Goal: Transaction & Acquisition: Book appointment/travel/reservation

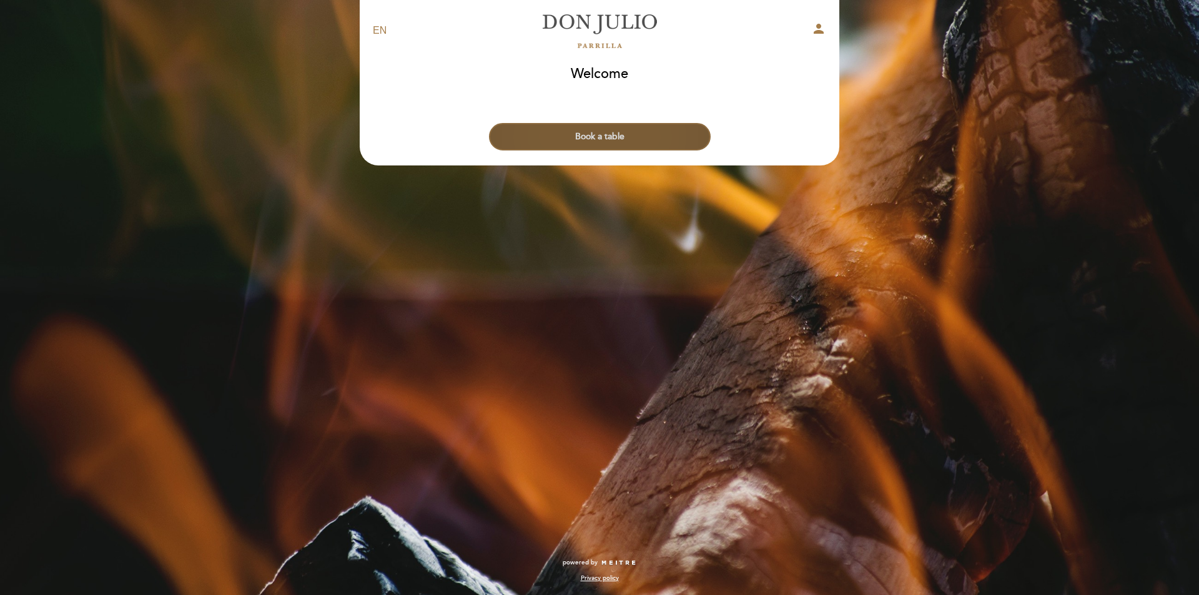
click at [603, 137] on button "Book a table" at bounding box center [600, 136] width 222 height 27
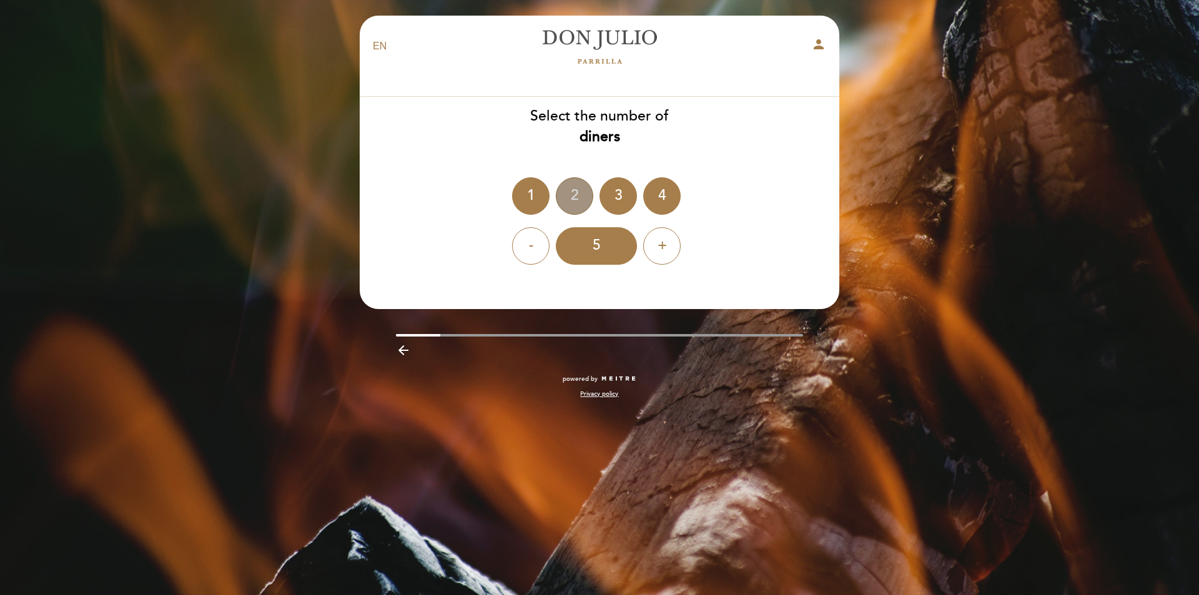
click at [580, 199] on div "2" at bounding box center [574, 195] width 37 height 37
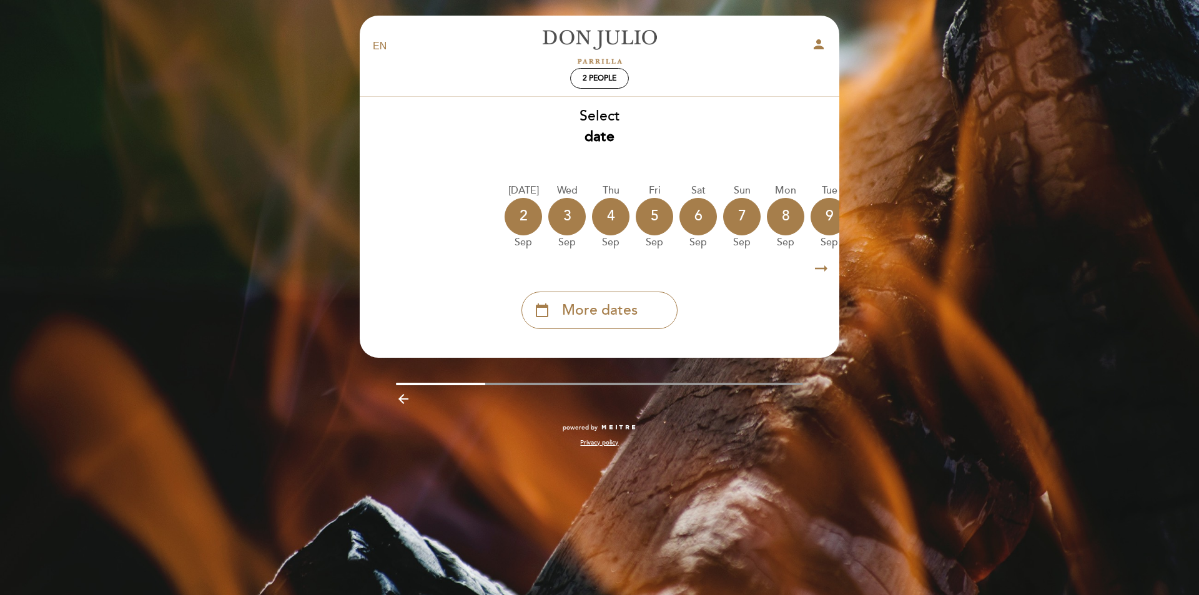
click at [822, 270] on icon "arrow_right_alt" at bounding box center [821, 268] width 19 height 27
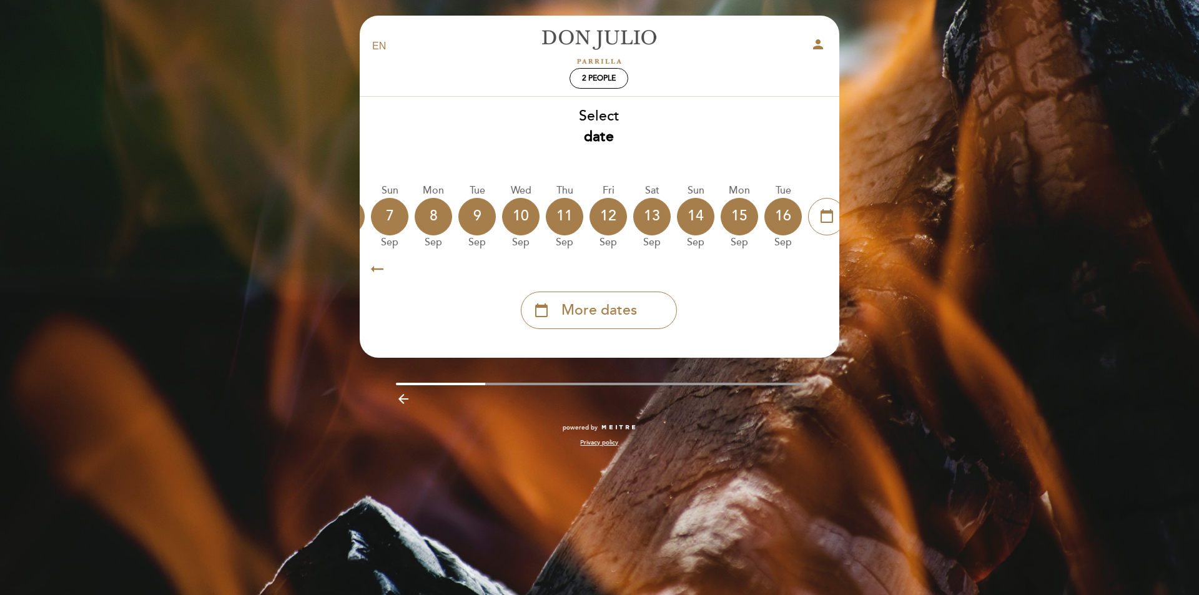
scroll to position [0, 364]
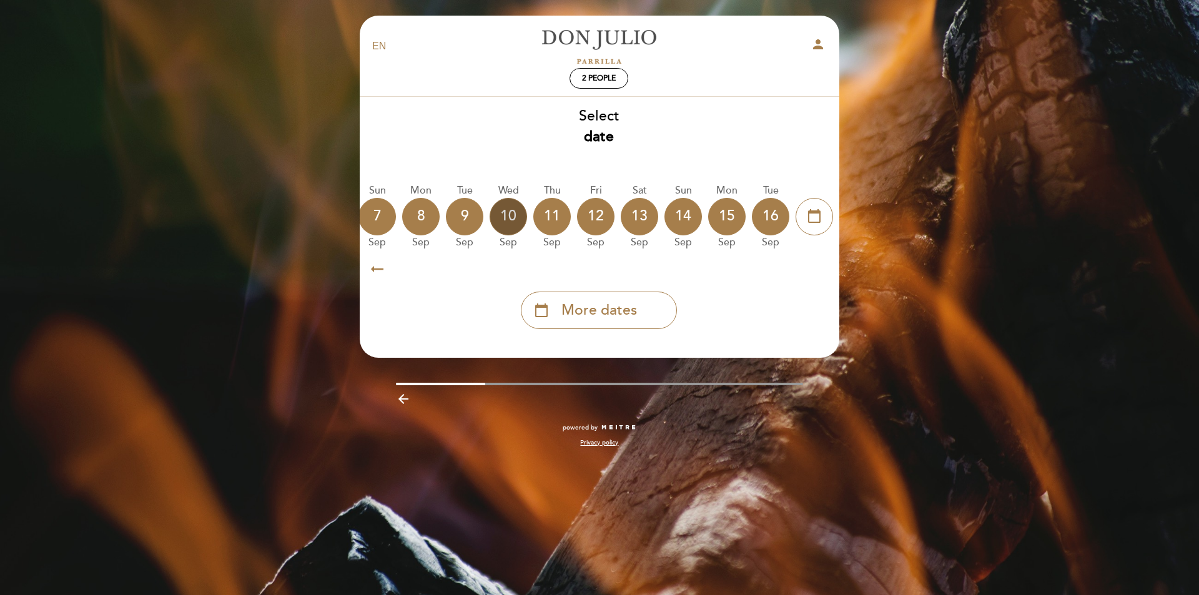
click at [512, 220] on div "10" at bounding box center [508, 216] width 37 height 37
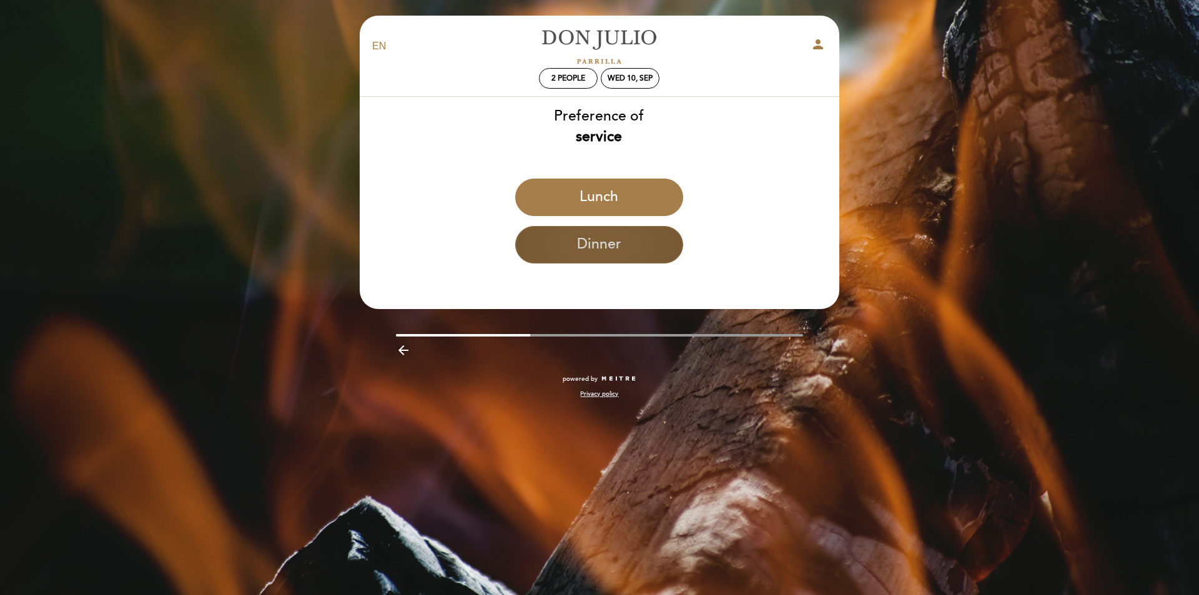
click at [628, 245] on button "Dinner" at bounding box center [599, 244] width 168 height 37
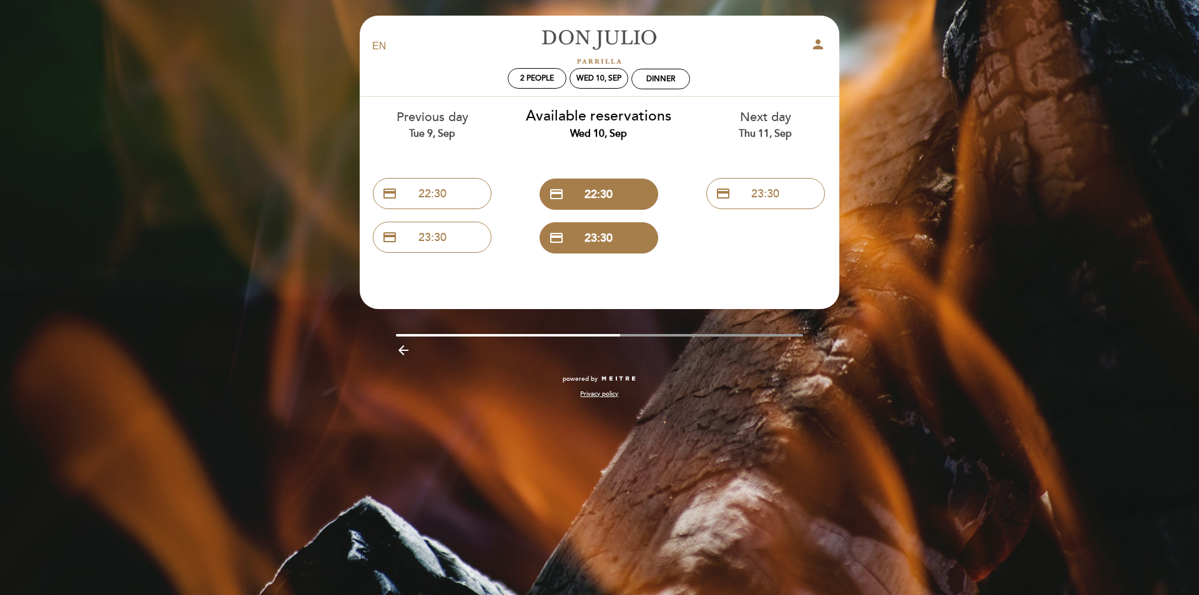
click at [453, 132] on div "Tue 9, Sep" at bounding box center [433, 134] width 148 height 14
drag, startPoint x: 426, startPoint y: 132, endPoint x: 424, endPoint y: 139, distance: 6.5
click at [427, 134] on div "Tue 9, Sep" at bounding box center [433, 134] width 148 height 14
click at [408, 353] on icon "arrow_backward" at bounding box center [403, 350] width 15 height 15
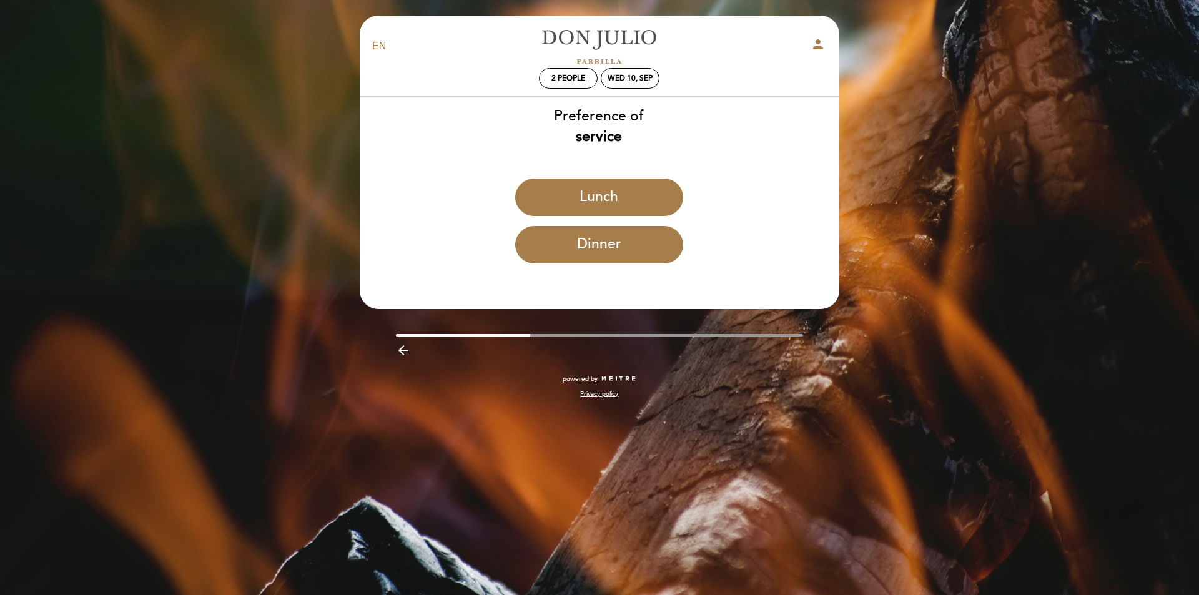
click at [394, 350] on div "arrow_backward" at bounding box center [599, 350] width 498 height 26
click at [406, 352] on icon "arrow_backward" at bounding box center [403, 350] width 15 height 15
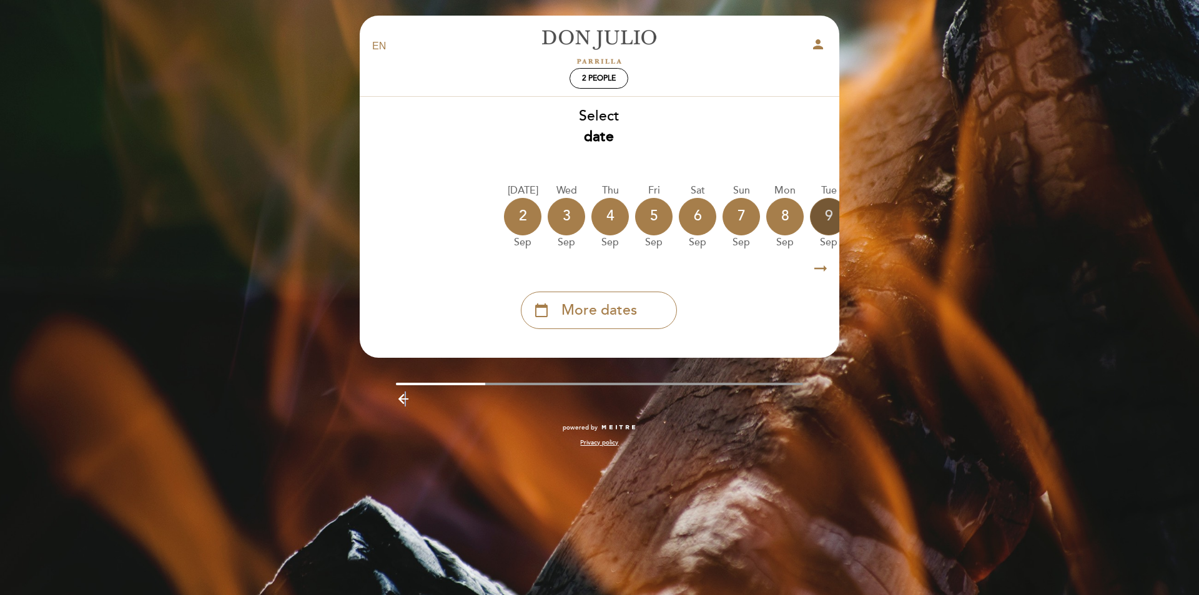
click at [820, 219] on div "9" at bounding box center [828, 216] width 37 height 37
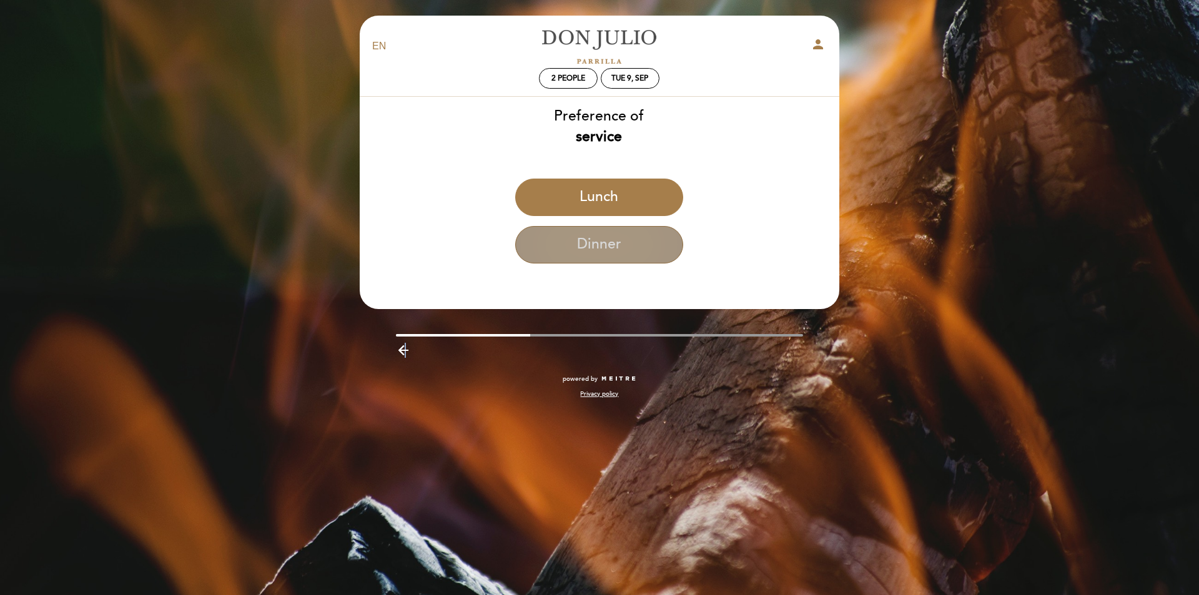
click at [625, 244] on button "Dinner" at bounding box center [599, 244] width 168 height 37
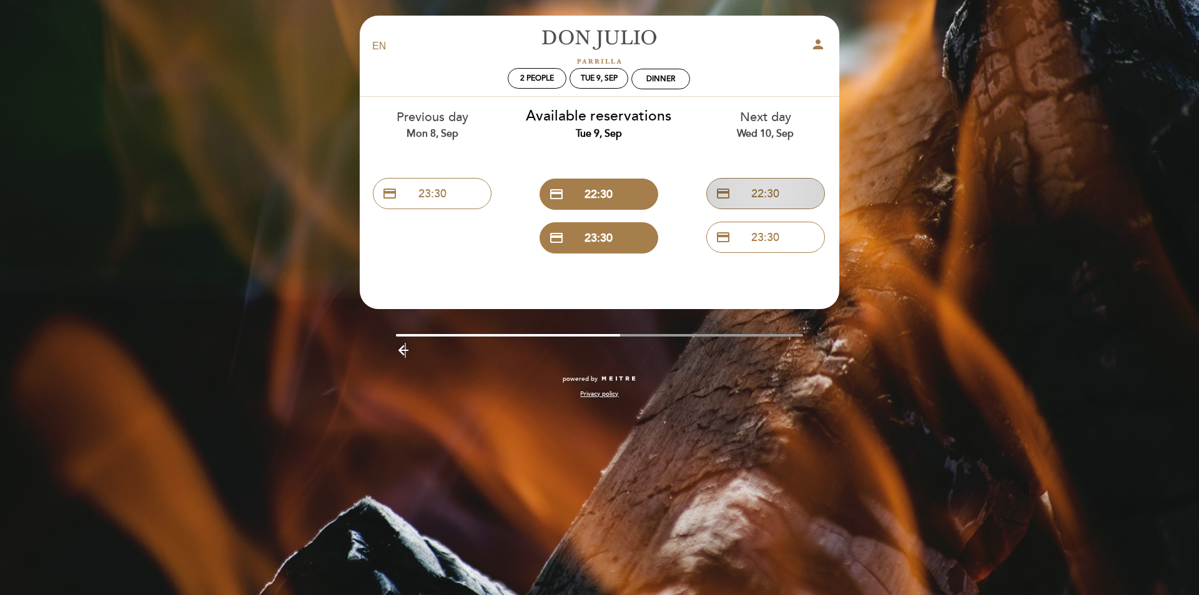
click at [763, 196] on button "credit_card 22:30" at bounding box center [765, 193] width 119 height 31
click at [407, 350] on icon "arrow_backward" at bounding box center [403, 350] width 15 height 15
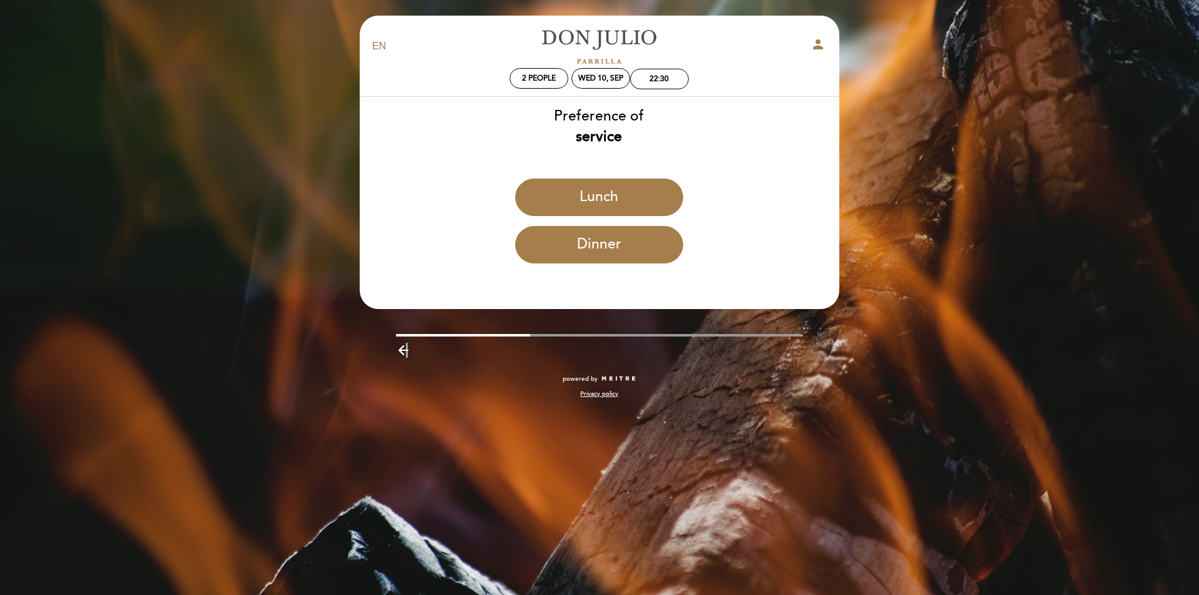
click at [406, 354] on icon "arrow_backward" at bounding box center [403, 350] width 15 height 15
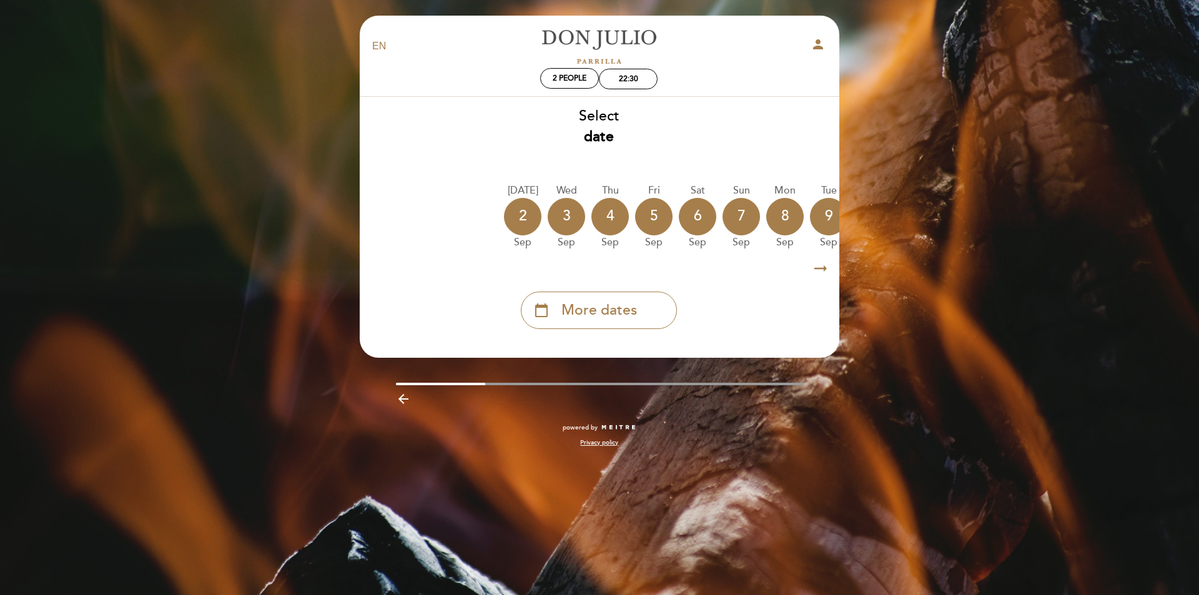
click at [814, 272] on icon "arrow_right_alt" at bounding box center [820, 268] width 19 height 27
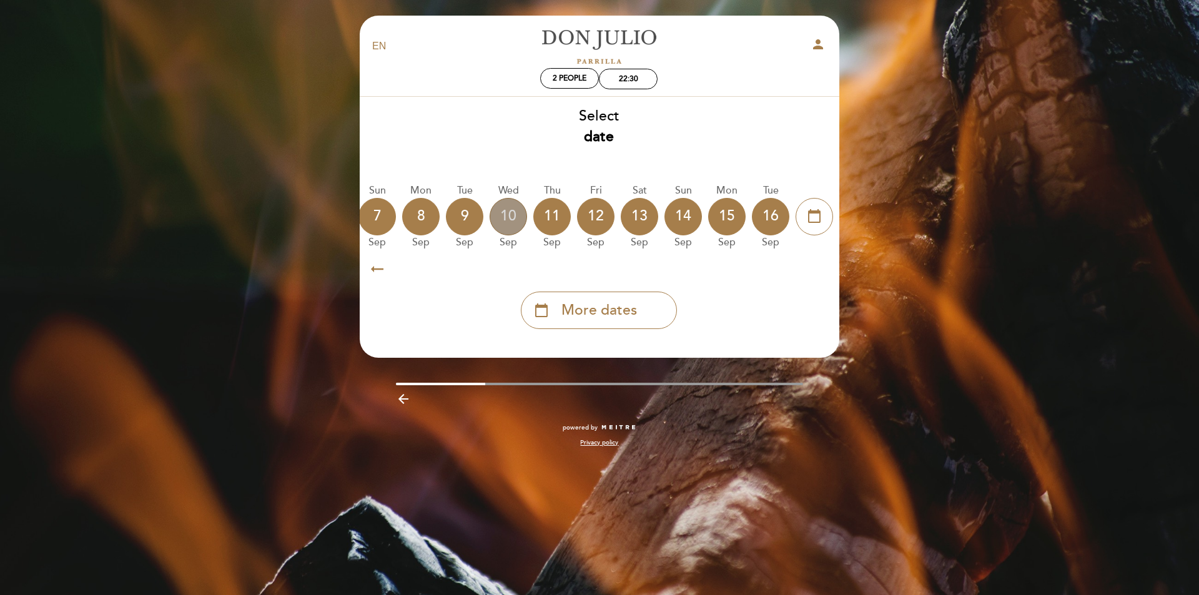
click at [503, 227] on div "10" at bounding box center [508, 216] width 37 height 37
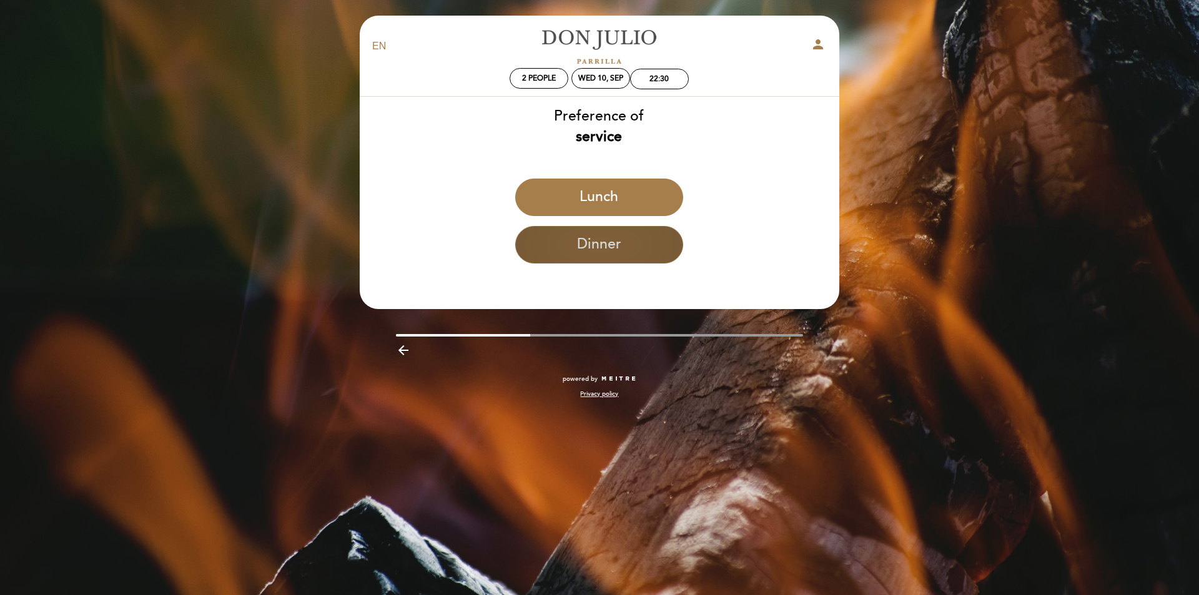
click at [606, 242] on button "Dinner" at bounding box center [599, 244] width 168 height 37
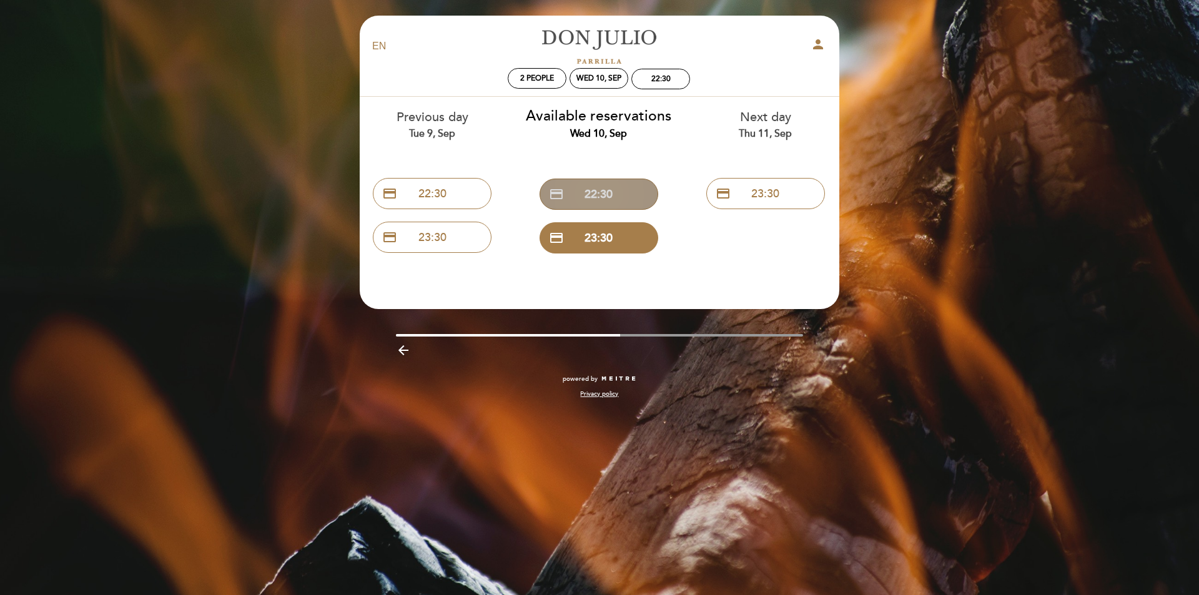
click at [610, 204] on button "credit_card 22:30" at bounding box center [599, 194] width 119 height 31
